Goal: Task Accomplishment & Management: Manage account settings

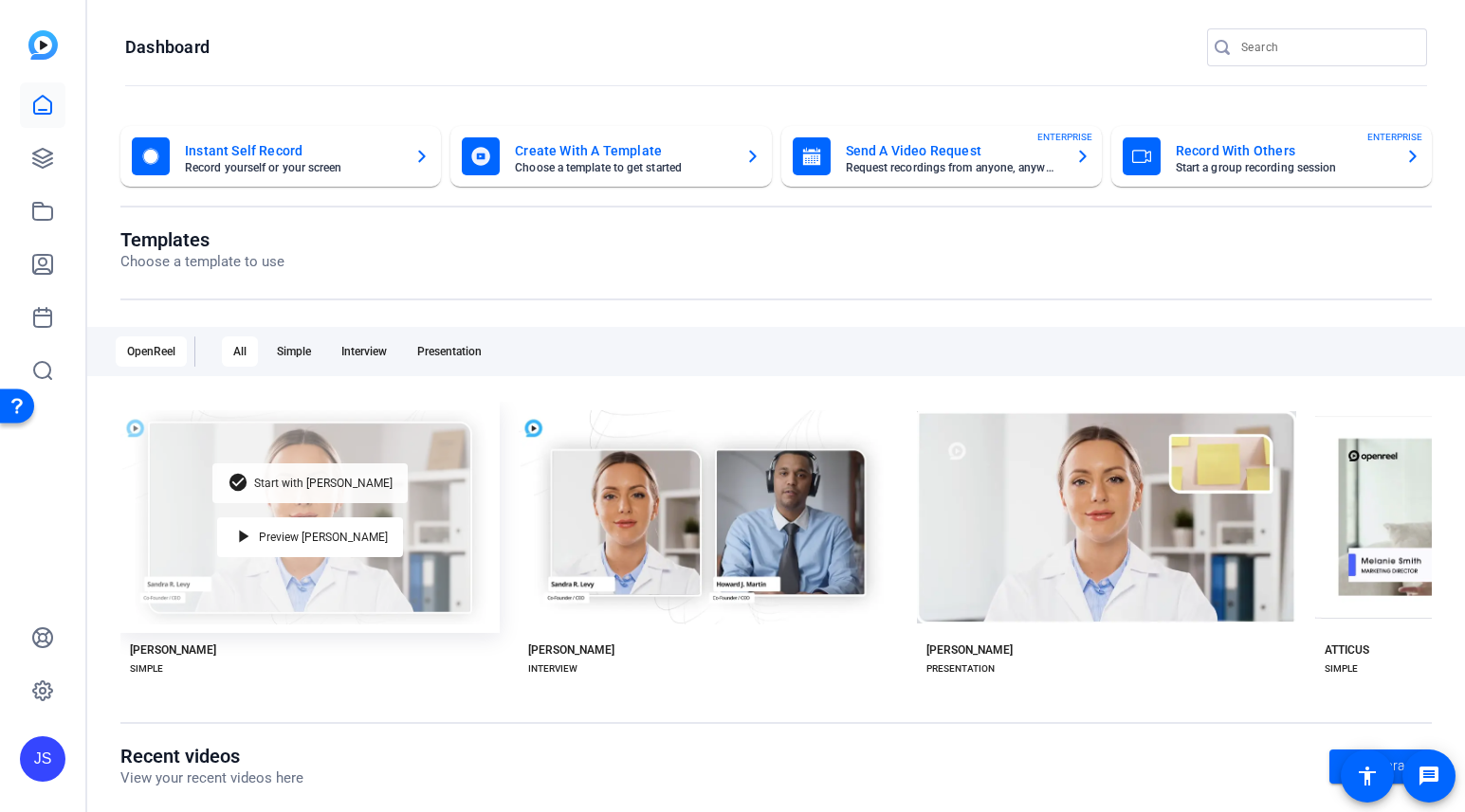
click at [327, 477] on span "Start with [PERSON_NAME]" at bounding box center [323, 483] width 139 height 12
click at [311, 482] on span "Start with [PERSON_NAME]" at bounding box center [323, 483] width 139 height 12
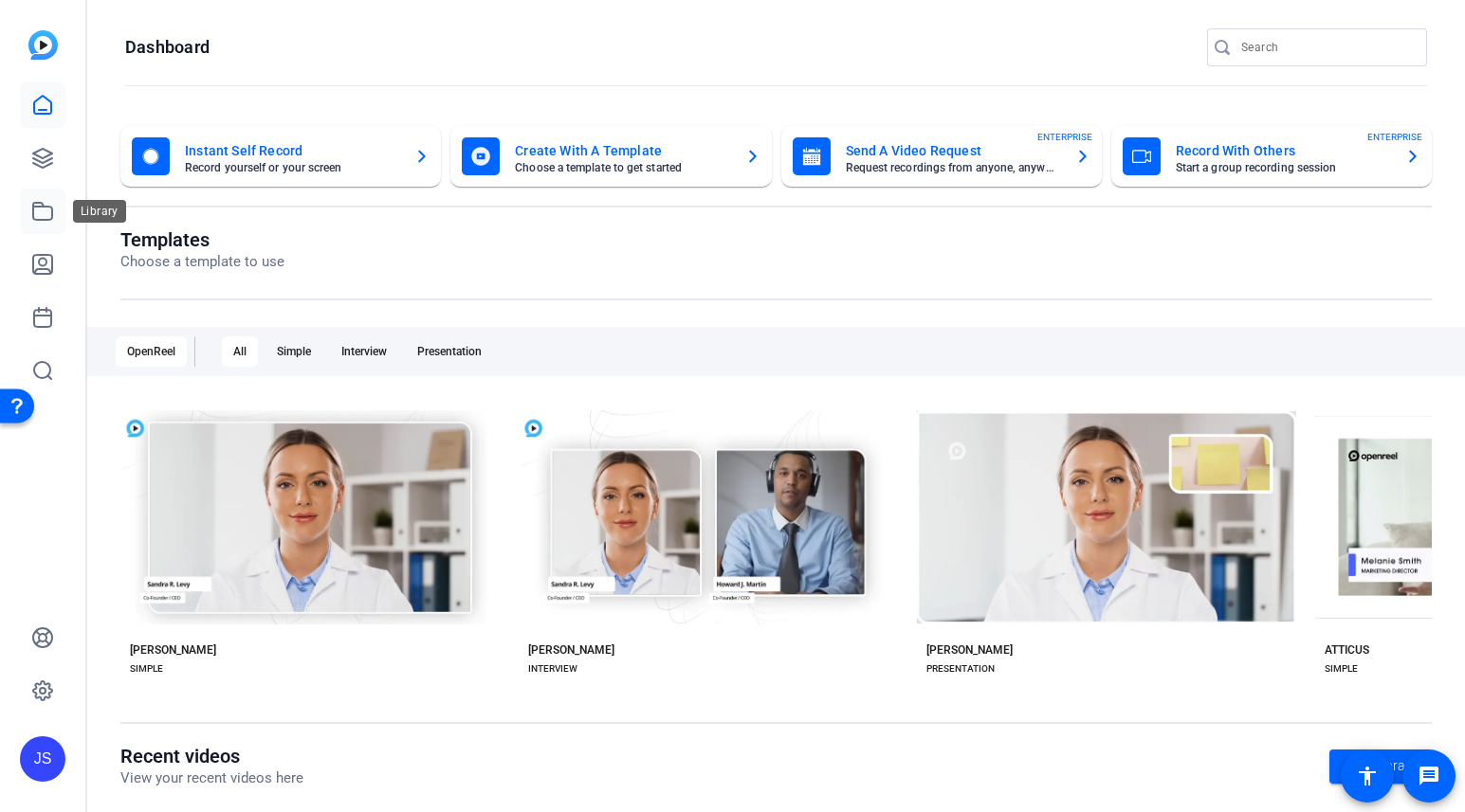
click at [43, 207] on icon at bounding box center [42, 212] width 19 height 17
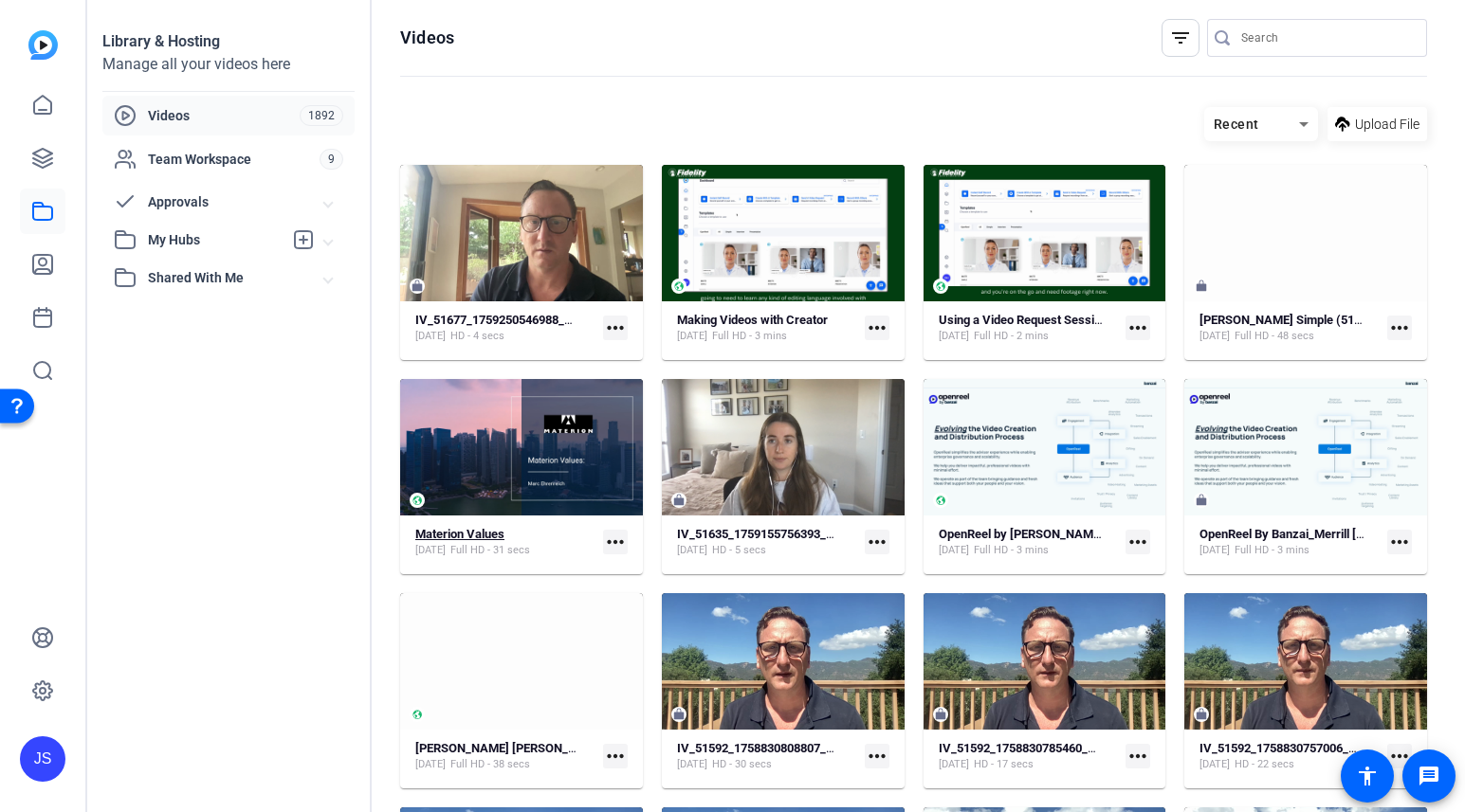
click at [477, 536] on strong "Materion Values" at bounding box center [459, 534] width 90 height 14
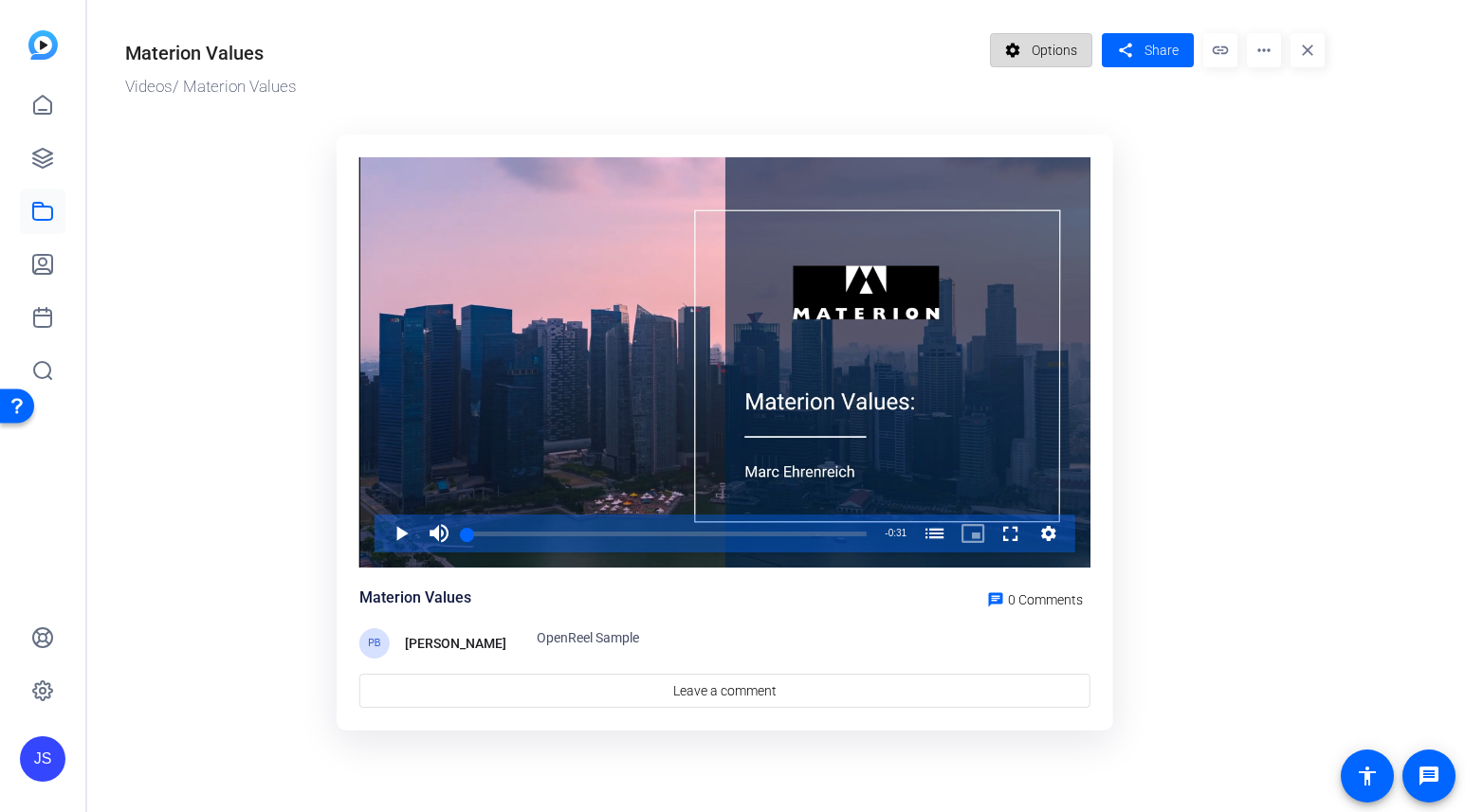
click at [1038, 54] on span "Options" at bounding box center [1054, 49] width 45 height 36
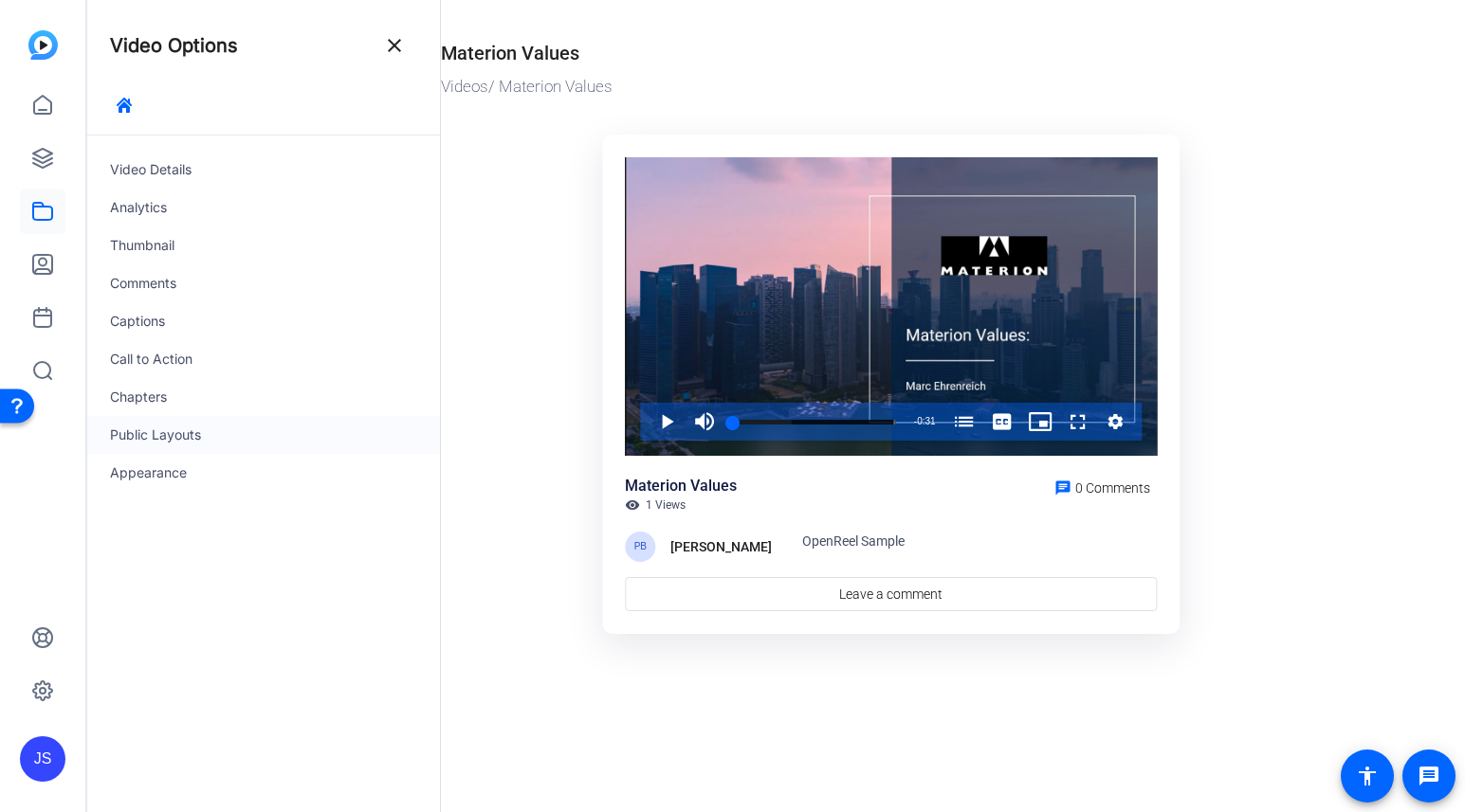
click at [153, 441] on div "Public Layouts" at bounding box center [264, 434] width 352 height 38
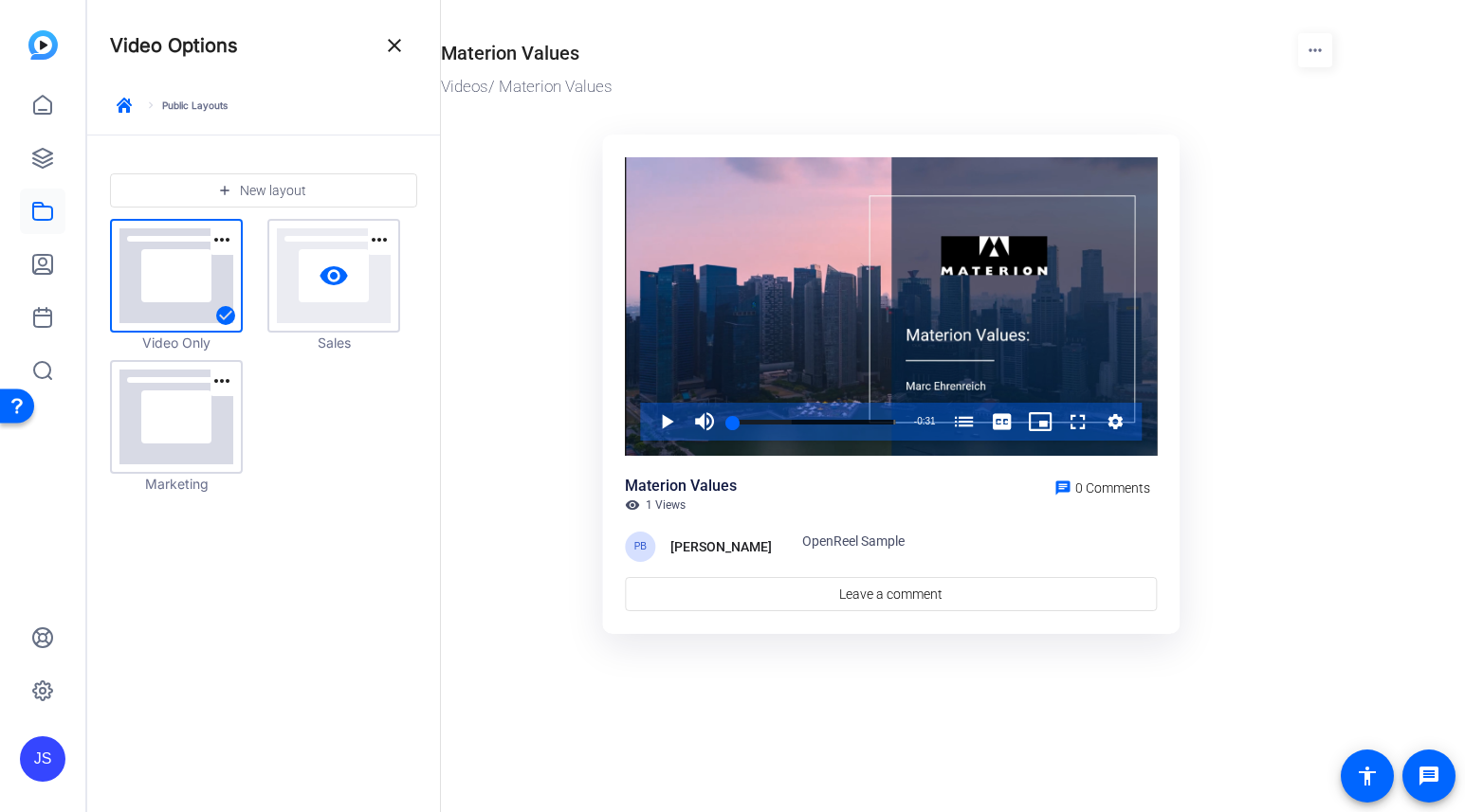
click at [332, 286] on mat-icon "visibility" at bounding box center [334, 276] width 31 height 31
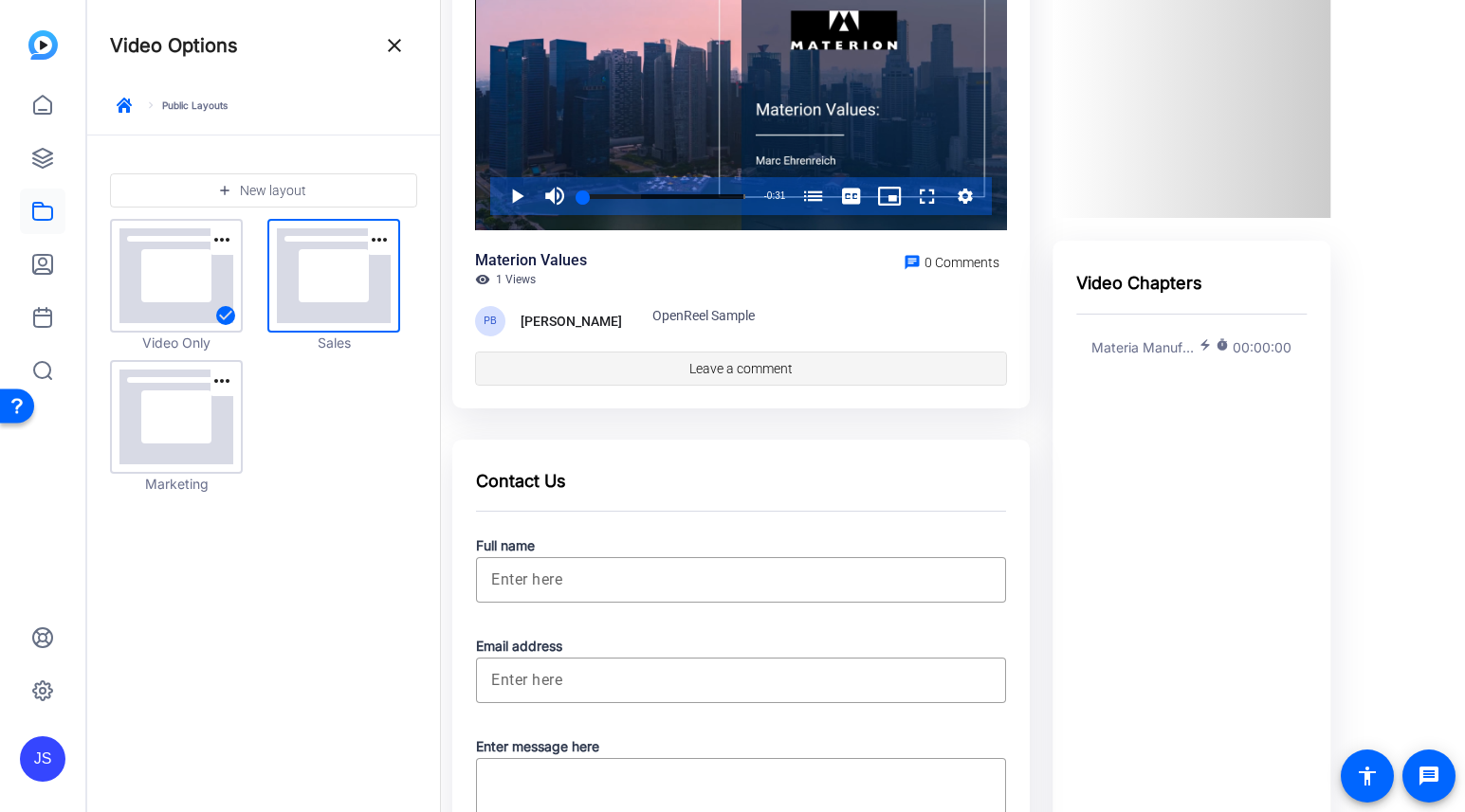
scroll to position [241, 0]
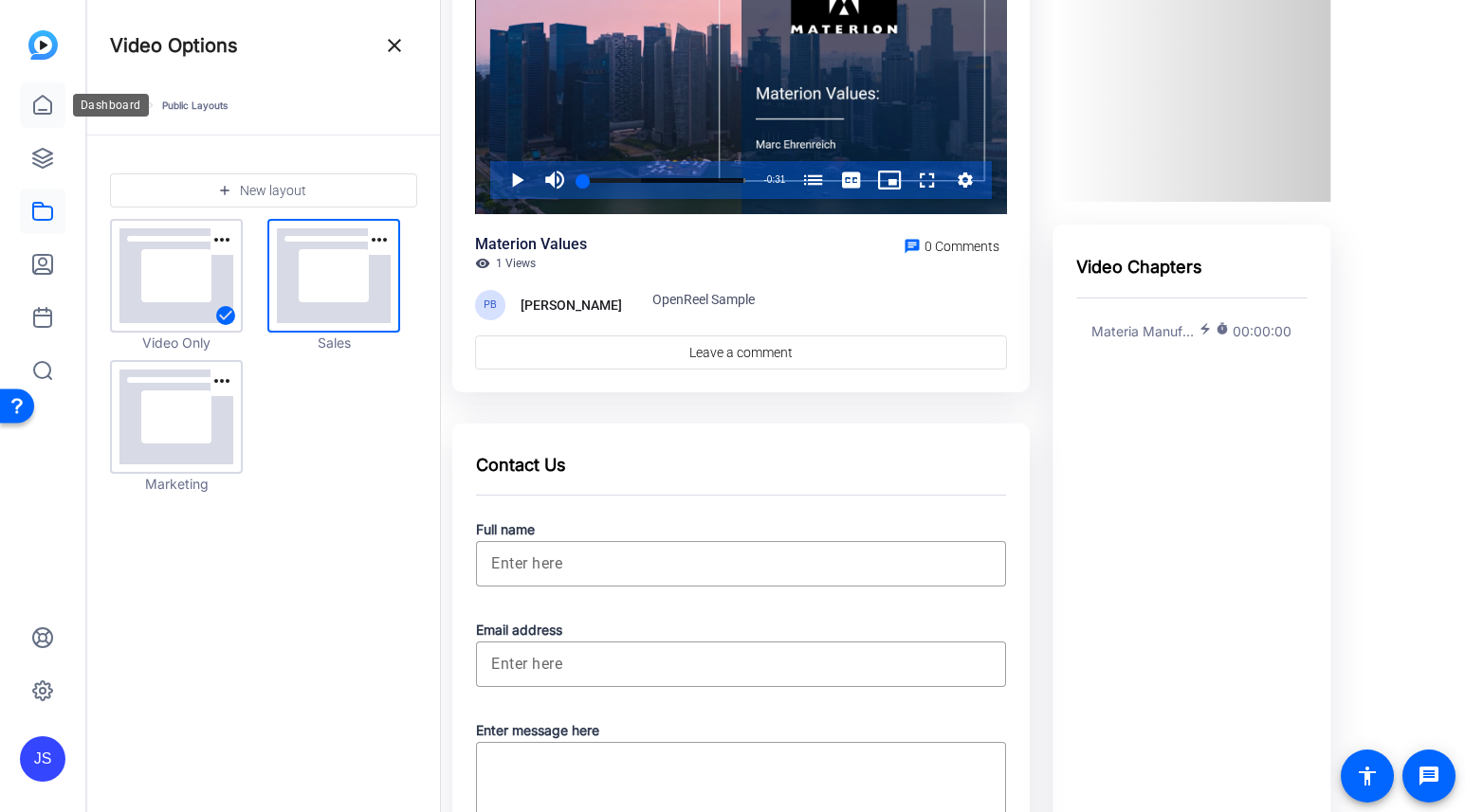
click at [38, 108] on icon at bounding box center [43, 106] width 23 height 23
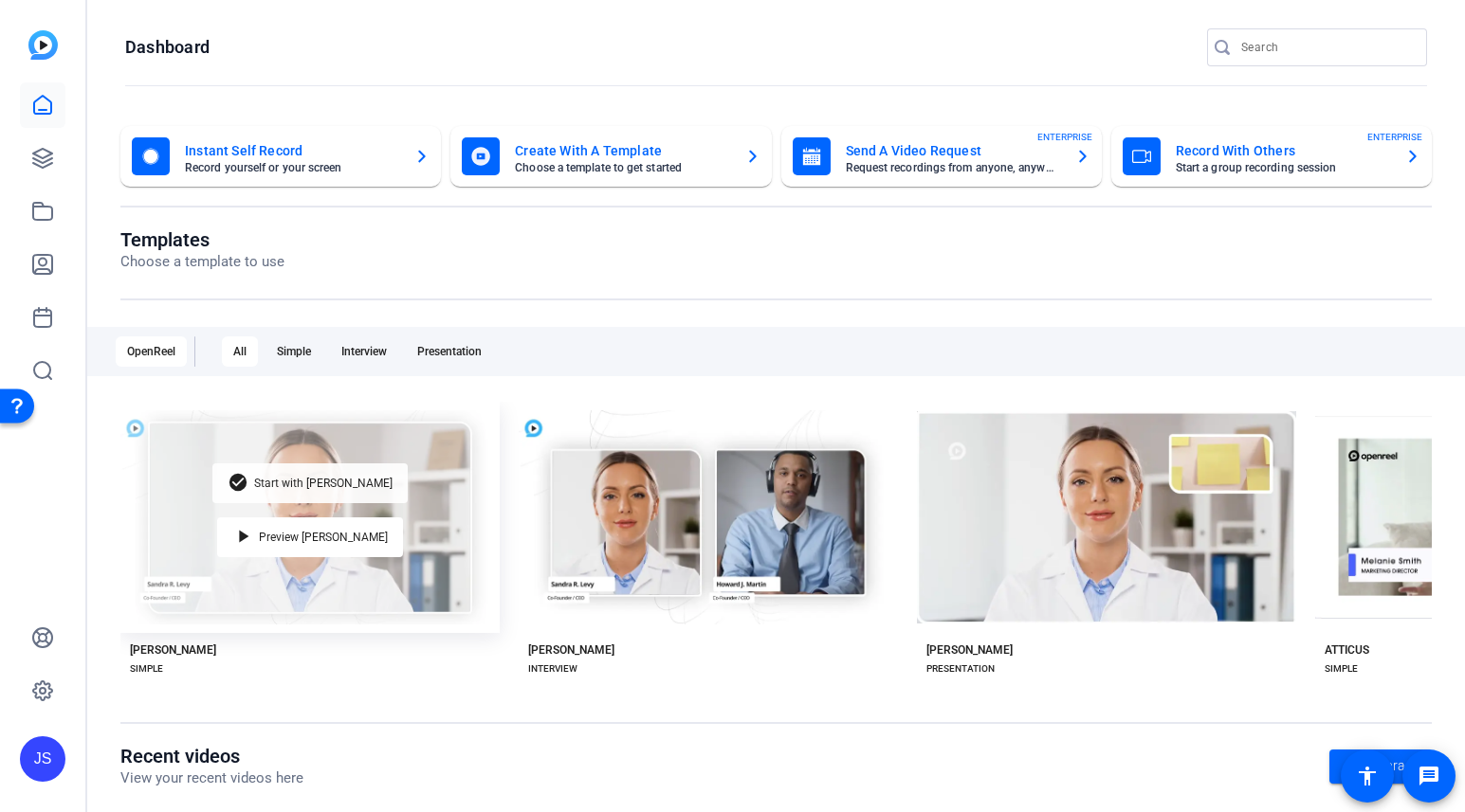
click at [290, 484] on span "Start with [PERSON_NAME]" at bounding box center [323, 483] width 139 height 12
click at [313, 482] on span "Start with [PERSON_NAME]" at bounding box center [323, 483] width 139 height 12
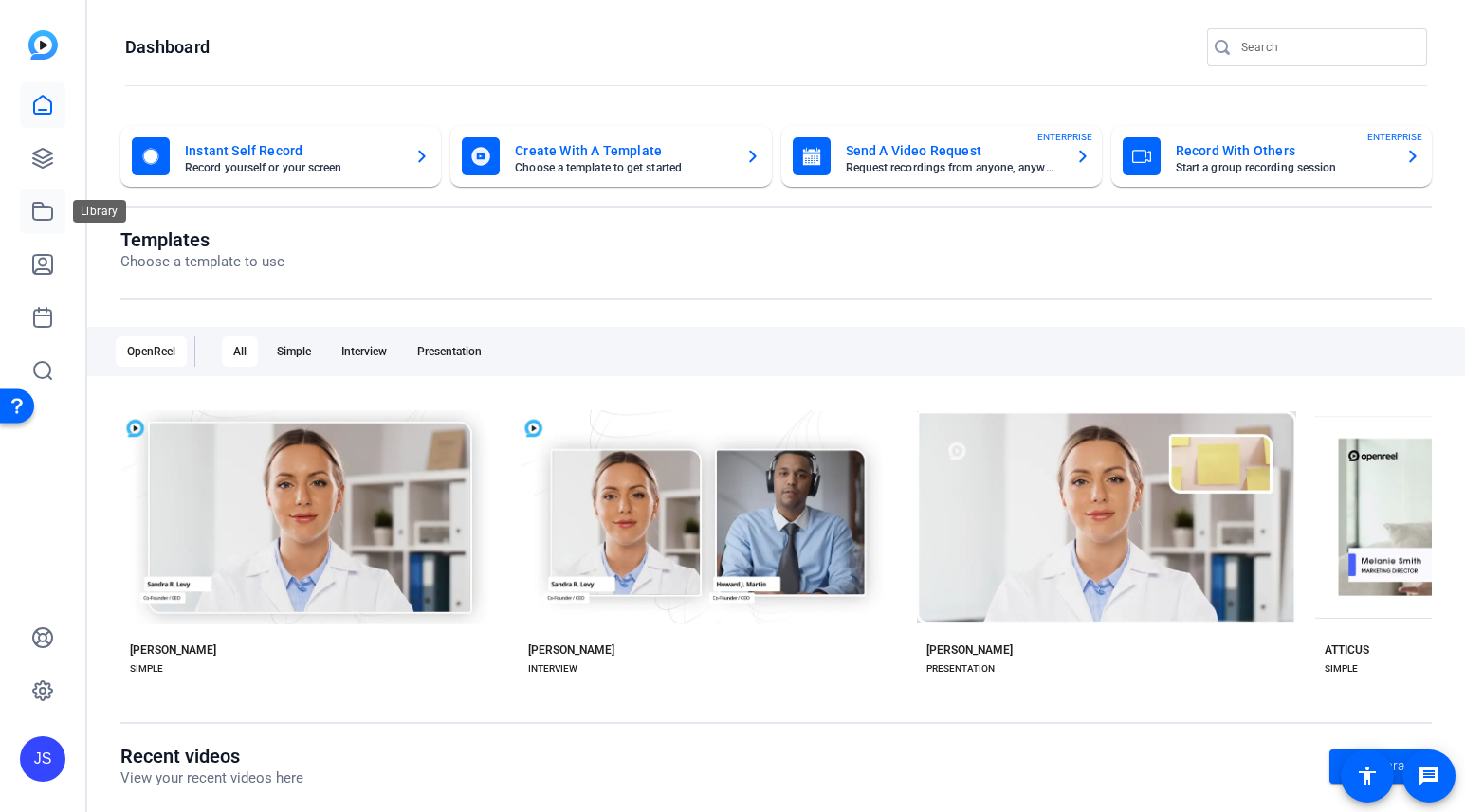
click at [42, 219] on icon at bounding box center [42, 212] width 19 height 17
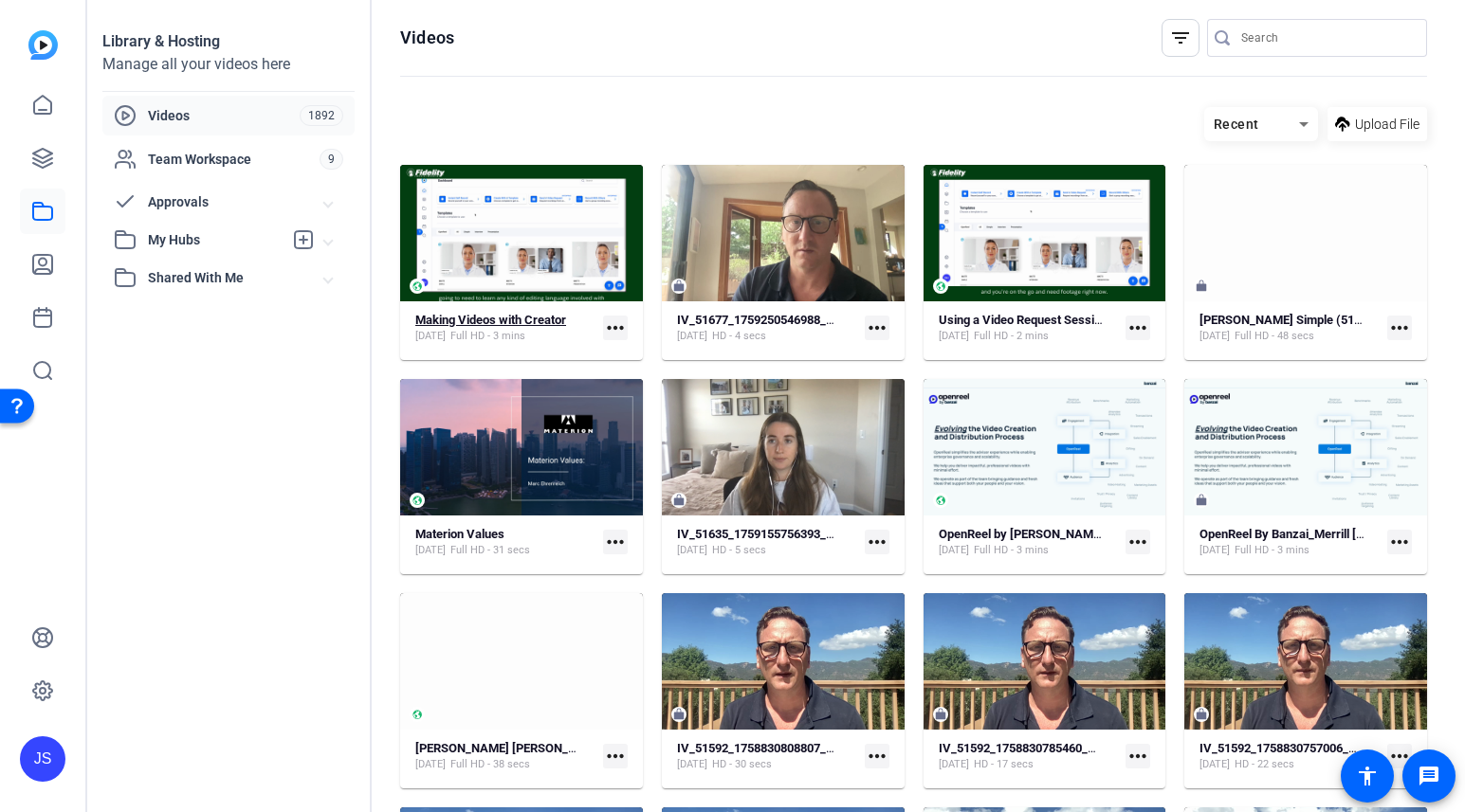
click at [509, 314] on strong "Making Videos with Creator" at bounding box center [490, 319] width 151 height 14
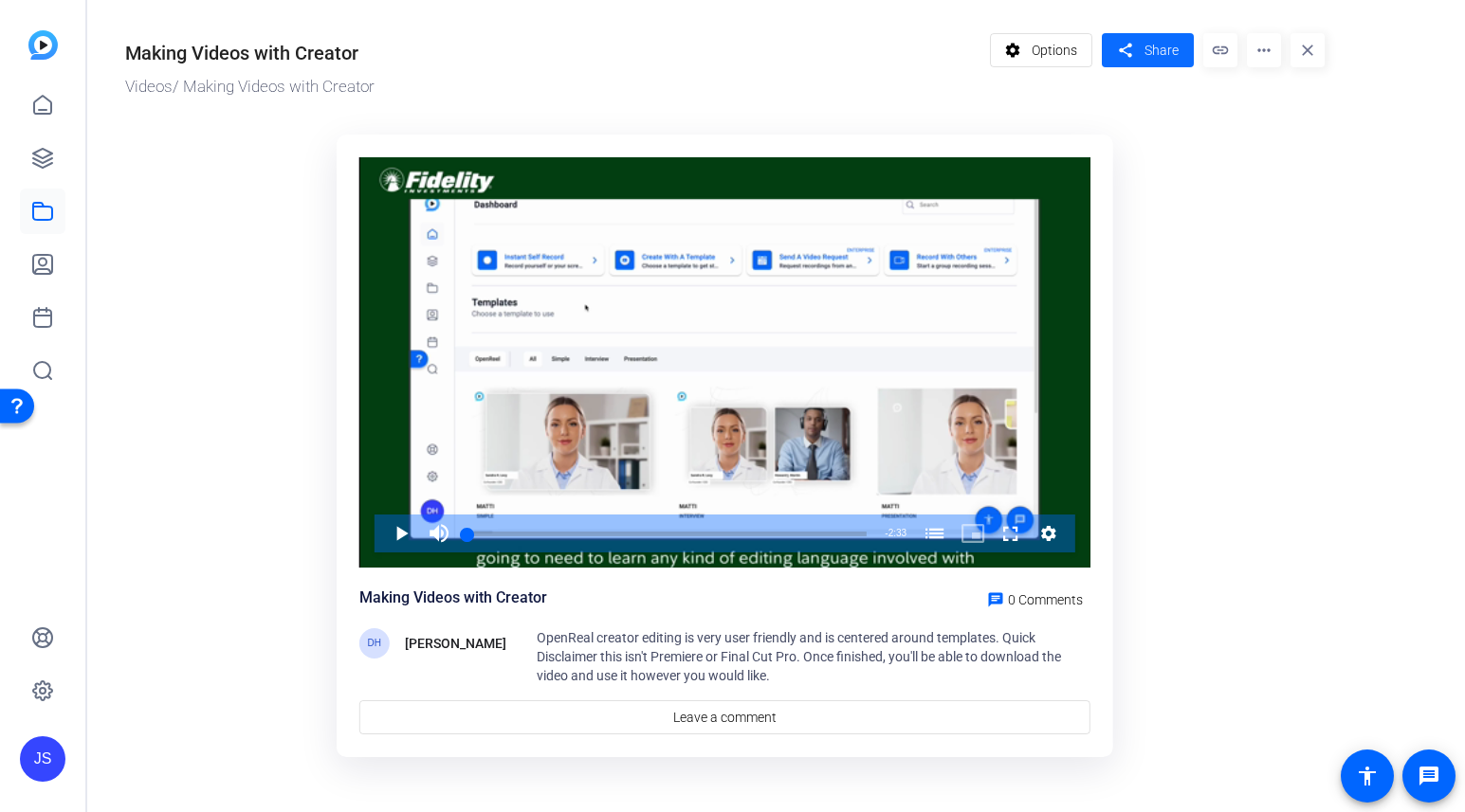
click at [1142, 43] on span at bounding box center [1148, 50] width 92 height 45
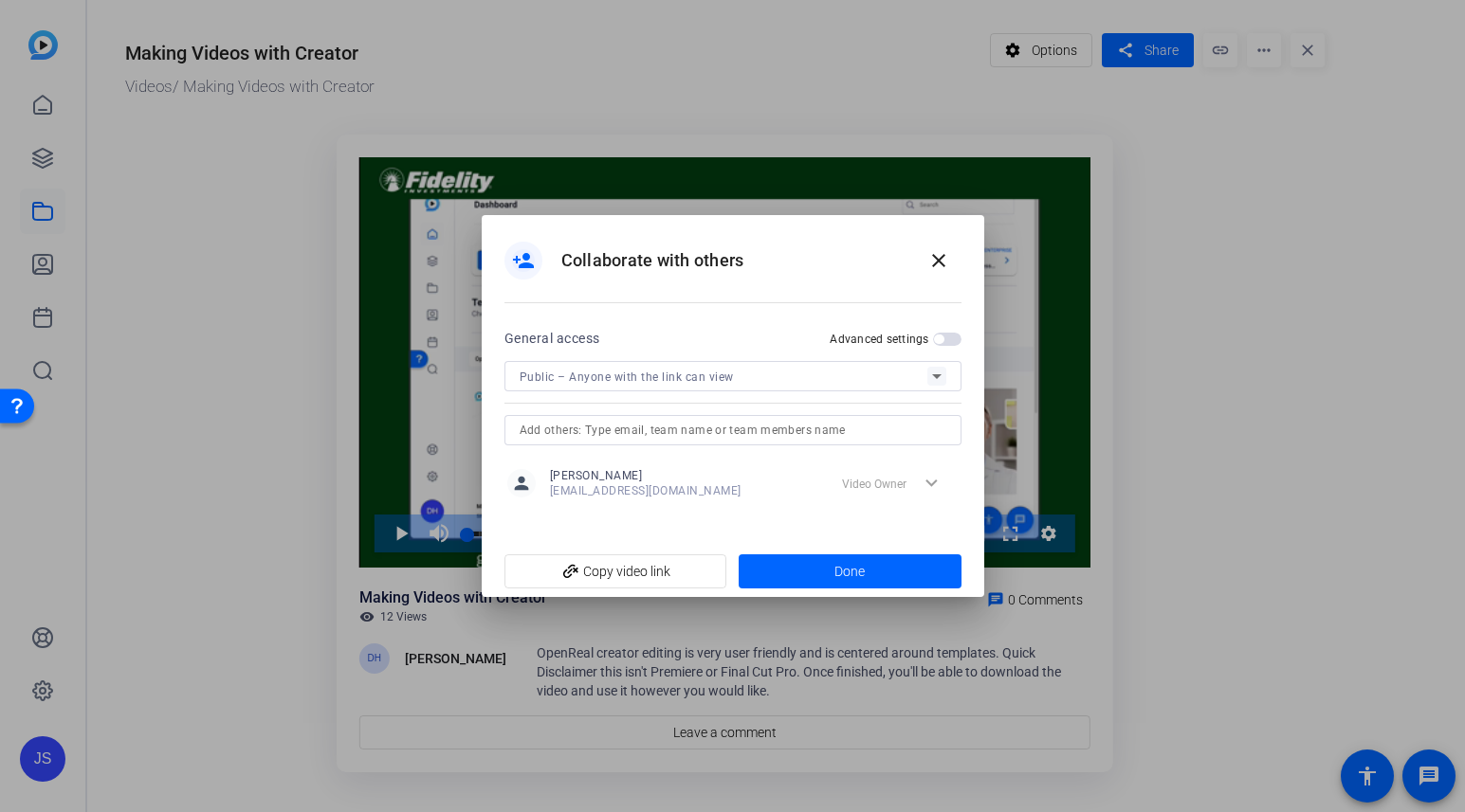
click at [951, 337] on span "button" at bounding box center [947, 340] width 29 height 13
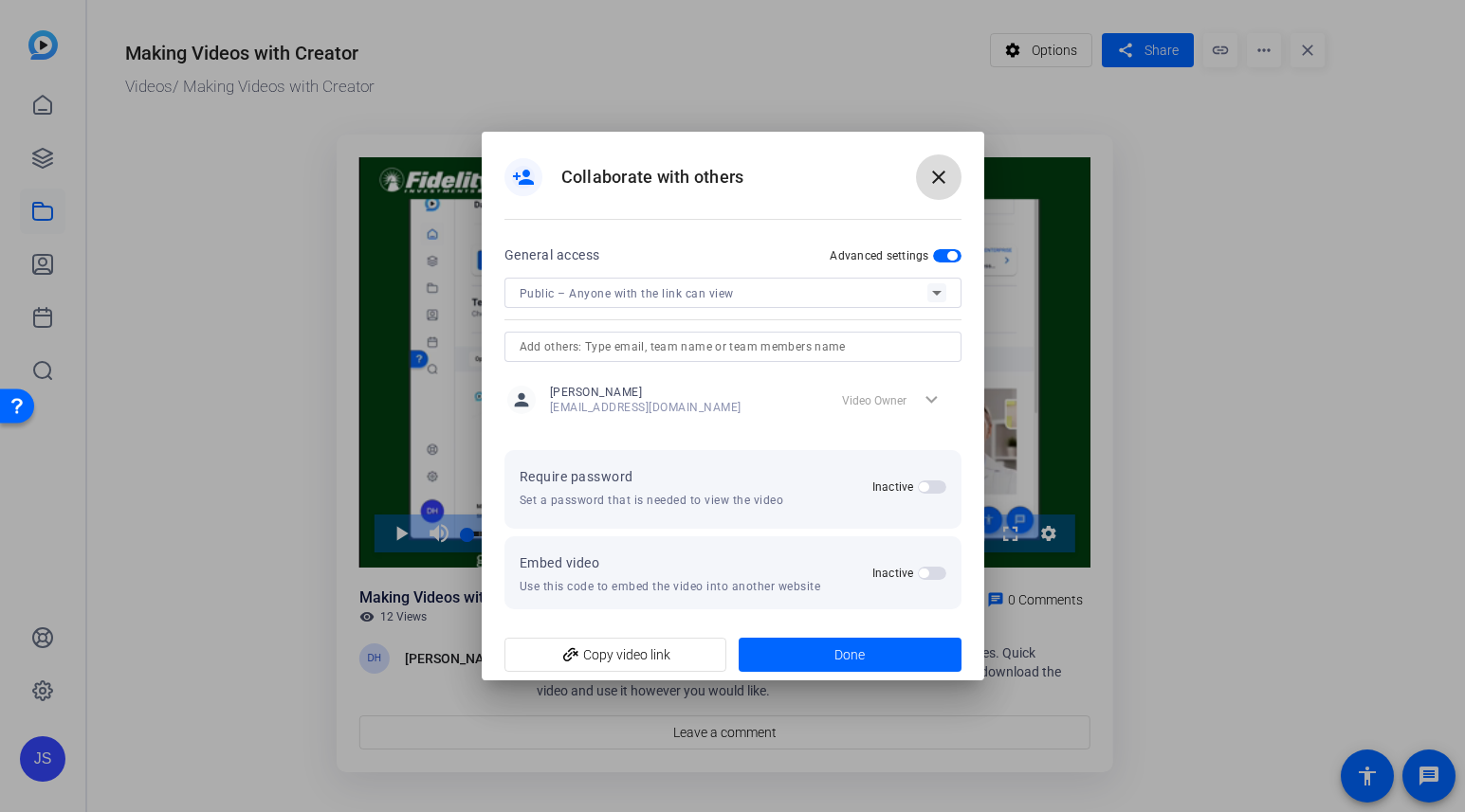
click at [942, 174] on mat-icon "close" at bounding box center [938, 177] width 23 height 23
